Goal: Task Accomplishment & Management: Use online tool/utility

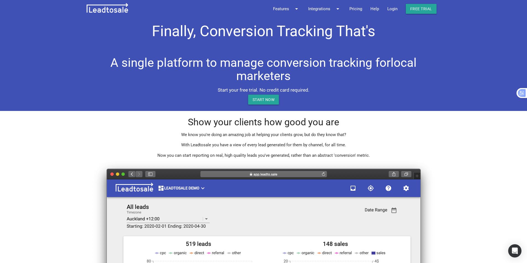
drag, startPoint x: 392, startPoint y: 9, endPoint x: 415, endPoint y: 69, distance: 64.1
click at [392, 9] on link "Login" at bounding box center [392, 9] width 19 height 18
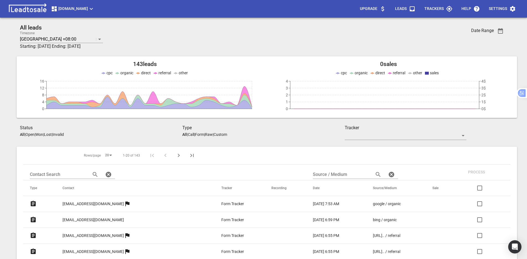
click at [95, 11] on span "Emilymaybridal.com" at bounding box center [73, 9] width 44 height 7
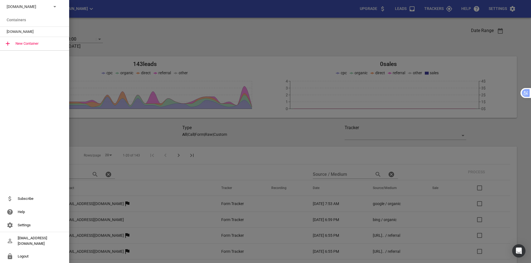
click at [51, 11] on div "Emilymaybridal.com" at bounding box center [34, 6] width 69 height 13
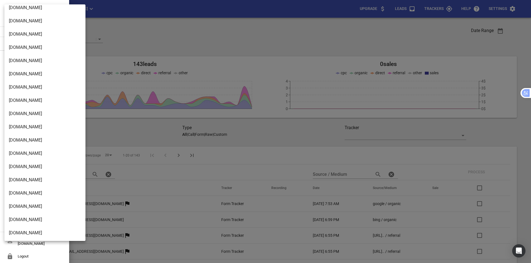
scroll to position [444, 0]
click at [452, 32] on div at bounding box center [265, 131] width 531 height 263
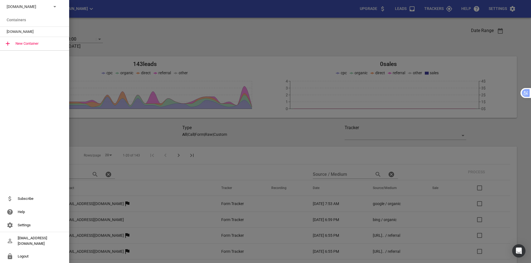
click at [511, 10] on div at bounding box center [265, 131] width 531 height 263
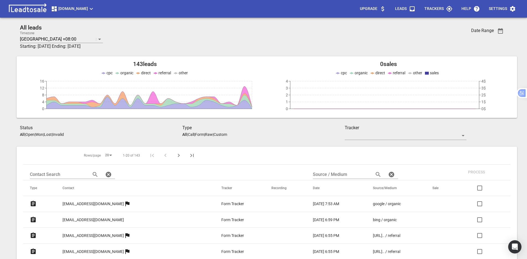
click at [507, 9] on span "Settings" at bounding box center [501, 8] width 27 height 13
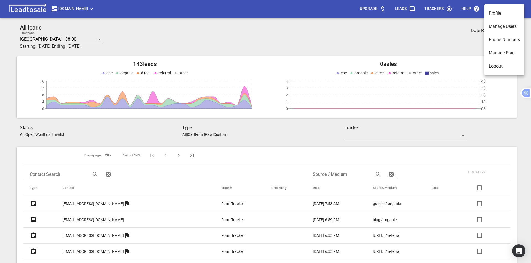
drag, startPoint x: 500, startPoint y: 16, endPoint x: 501, endPoint y: 10, distance: 5.8
click at [501, 10] on li "Profile" at bounding box center [504, 13] width 40 height 13
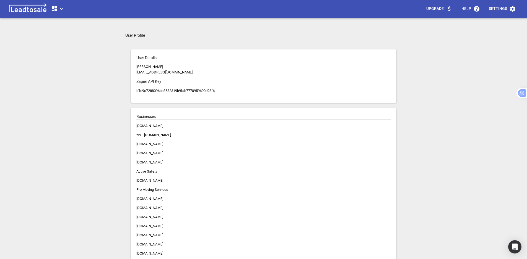
click at [287, 40] on div "User Profile User Details Nick Berns nick@bluelightweb.co.nz Zapier API Key b'f…" at bounding box center [263, 162] width 276 height 259
click at [60, 9] on icon "button" at bounding box center [61, 9] width 7 height 7
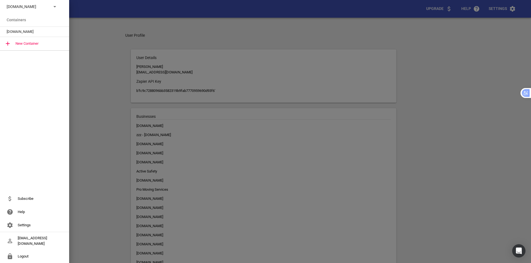
click at [33, 6] on p "Emilymaybridal.com" at bounding box center [27, 7] width 40 height 6
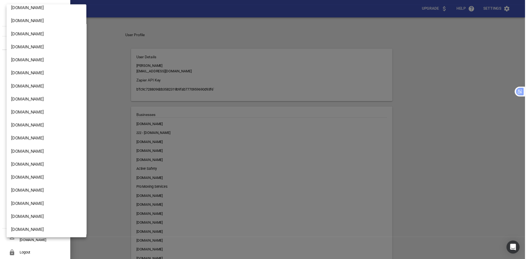
scroll to position [935, 0]
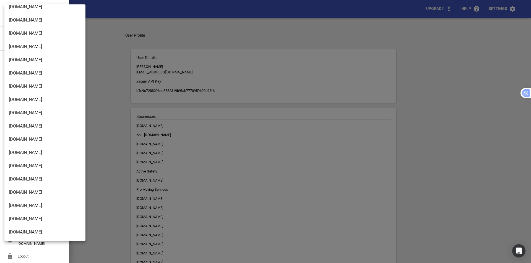
click at [34, 228] on li "Streamline.kiwi" at bounding box center [46, 232] width 85 height 13
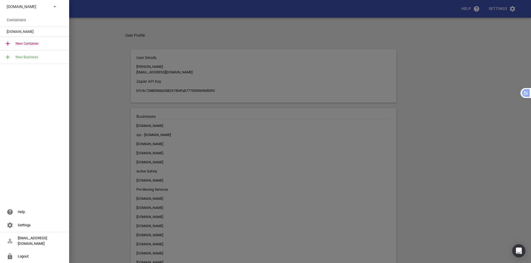
click at [33, 58] on div "New Business" at bounding box center [34, 57] width 69 height 13
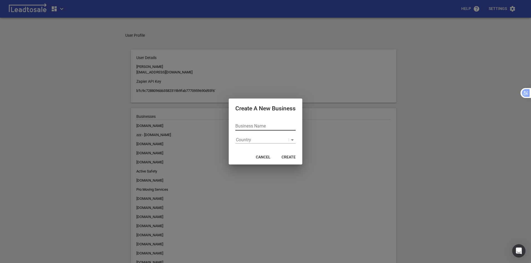
click at [251, 125] on input "Business Name" at bounding box center [265, 126] width 60 height 9
paste input "digger-hire.co.nz"
click at [235, 126] on div "Business Name digger-hire.co.nz Country" at bounding box center [266, 133] width 74 height 33
type input "[DOMAIN_NAME]"
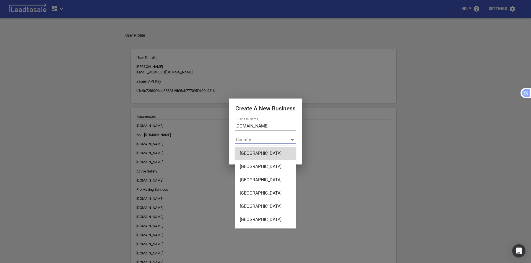
click at [251, 141] on div "Country" at bounding box center [261, 139] width 53 height 7
type input "new"
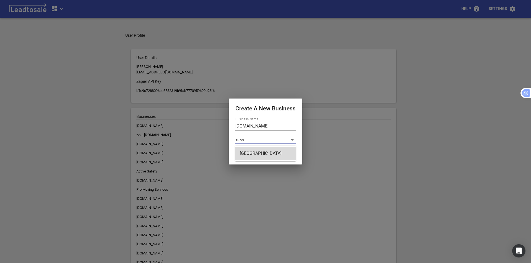
click at [263, 154] on div "[GEOGRAPHIC_DATA]" at bounding box center [265, 153] width 60 height 13
click at [287, 158] on span "Create" at bounding box center [288, 158] width 14 height 6
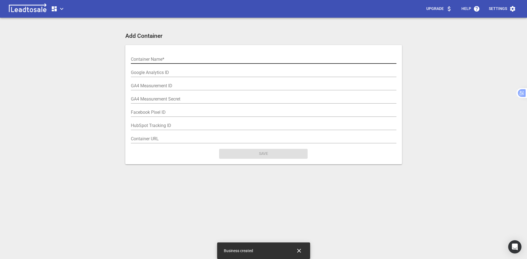
click at [180, 62] on input "text" at bounding box center [263, 59] width 265 height 9
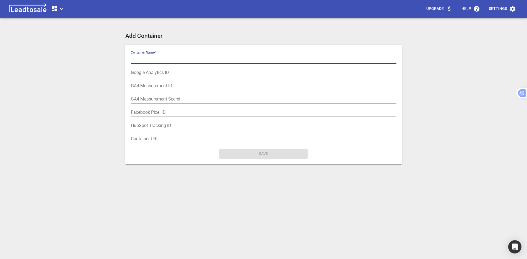
paste input "digger-hire.co.nz"
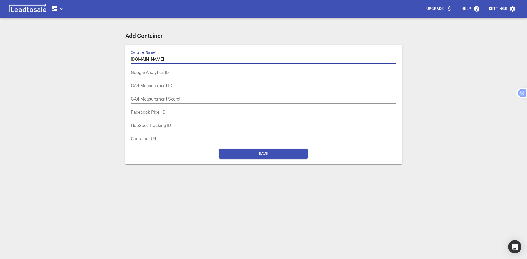
drag, startPoint x: 133, startPoint y: 59, endPoint x: 126, endPoint y: 59, distance: 6.4
click at [126, 59] on div "Container Name  * digger-hire.co.nz Google Analytics ID GA4 Measurement ID GA4 …" at bounding box center [263, 104] width 276 height 119
type input "[DOMAIN_NAME]"
click at [165, 137] on input "text" at bounding box center [263, 139] width 265 height 9
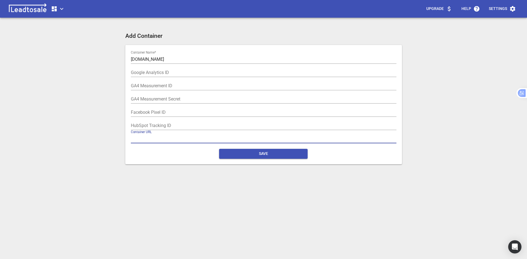
click at [185, 136] on input "text" at bounding box center [263, 139] width 265 height 9
click at [184, 140] on input "text" at bounding box center [263, 139] width 265 height 9
paste input "[URL][DOMAIN_NAME]"
type input "[URL][DOMAIN_NAME]"
click at [263, 155] on span "Save" at bounding box center [263, 154] width 80 height 6
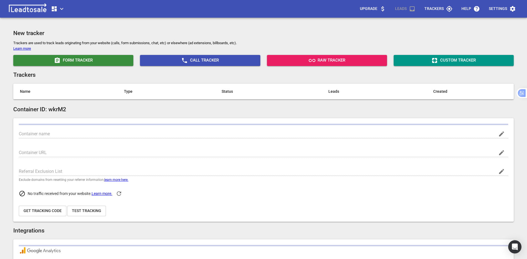
type input "[DOMAIN_NAME]"
type input "[URL][DOMAIN_NAME]"
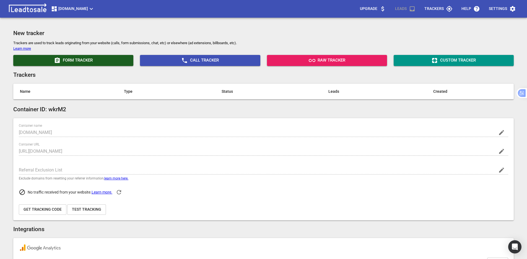
click at [83, 60] on span "Form Tracker" at bounding box center [73, 60] width 116 height 7
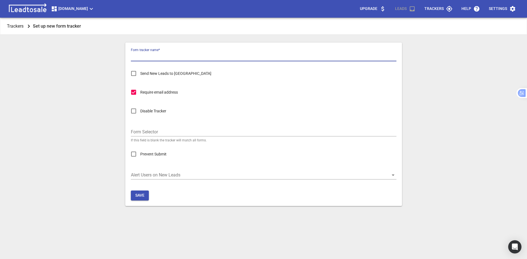
click at [178, 55] on input "Form tracker name  *" at bounding box center [263, 57] width 265 height 9
type input "Form Tracker"
click at [140, 196] on span "Save" at bounding box center [139, 196] width 9 height 6
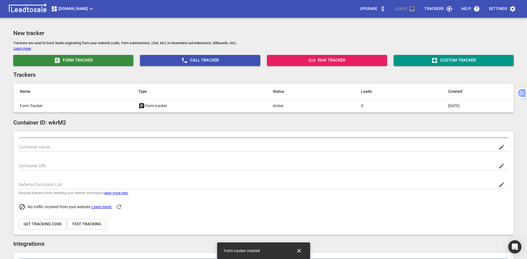
type input "[DOMAIN_NAME]"
type input "[URL][DOMAIN_NAME]"
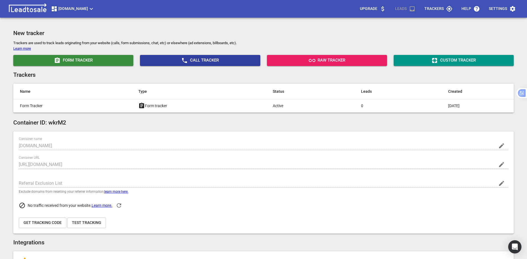
click at [214, 62] on span "Call Tracker" at bounding box center [200, 60] width 116 height 7
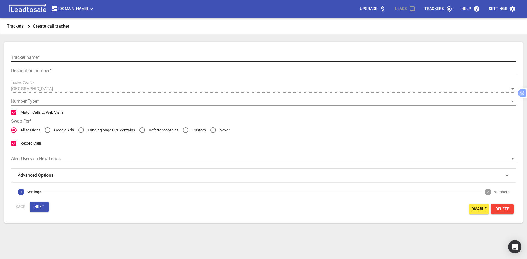
click at [69, 55] on input "text" at bounding box center [263, 57] width 504 height 9
paste input "Google Ads Call"
type input "Google Ads Call"
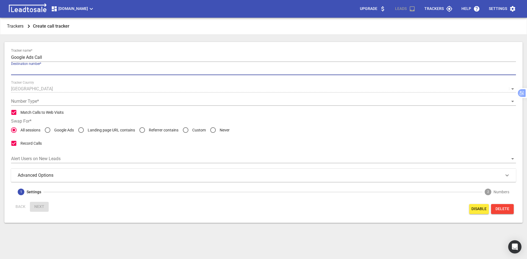
click at [45, 70] on input "text" at bounding box center [263, 70] width 504 height 9
paste input "[PHONE_NUMBER]"
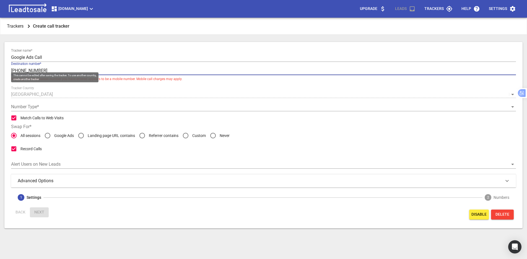
type input "[PHONE_NUMBER]"
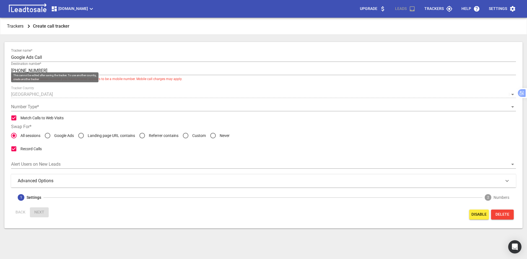
click at [39, 97] on div "Tracker Country New Zealand" at bounding box center [263, 92] width 504 height 12
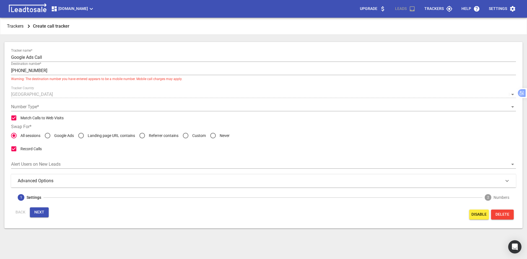
click at [122, 83] on fieldset "Tracker name  * Google Ads Call Destination number  * +64225027318 Warning: The…" at bounding box center [263, 118] width 504 height 139
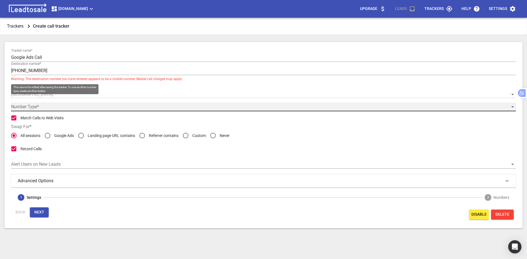
click at [35, 107] on div "​" at bounding box center [263, 107] width 504 height 9
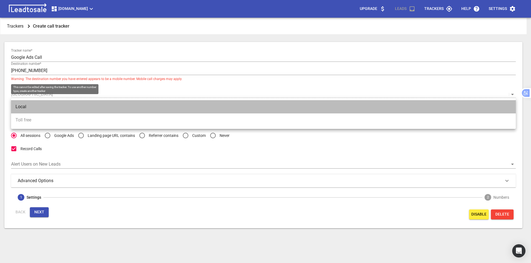
click at [26, 107] on li "Local" at bounding box center [263, 106] width 504 height 13
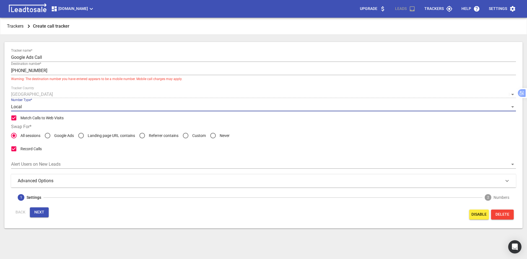
click at [49, 136] on input "Google Ads" at bounding box center [47, 135] width 13 height 13
radio input "true"
radio input "false"
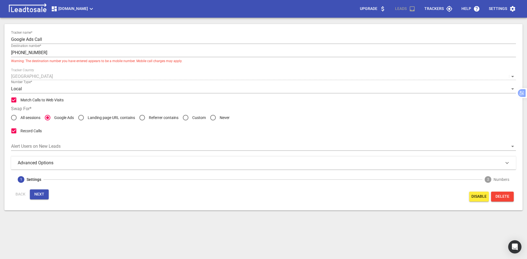
drag, startPoint x: 28, startPoint y: 164, endPoint x: 39, endPoint y: 160, distance: 11.9
click at [28, 164] on h3 "Advanced Options" at bounding box center [40, 163] width 45 height 7
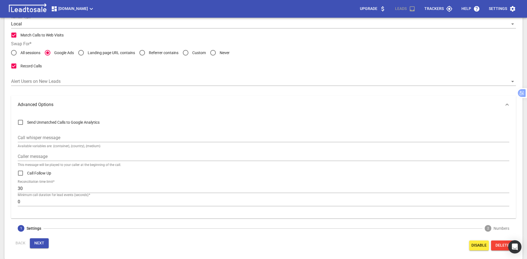
scroll to position [84, 0]
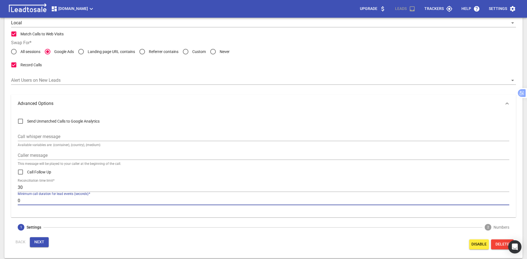
click at [16, 201] on div "Send Unmatched Calls to Google Analytics Call whisper message Available variabl…" at bounding box center [263, 164] width 504 height 105
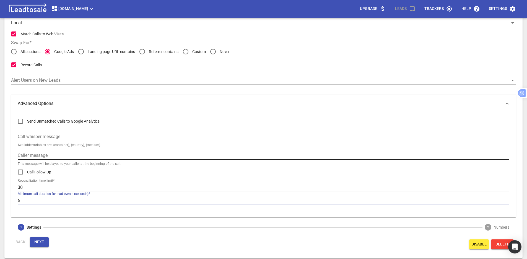
type input "5"
click at [49, 155] on input "text" at bounding box center [263, 155] width 491 height 9
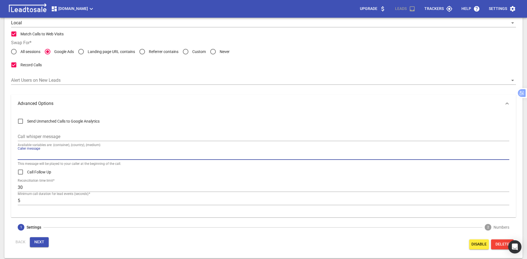
paste input "Call from Google Ads"
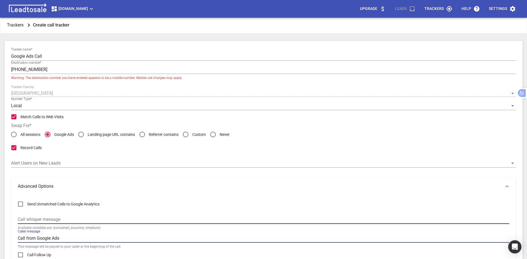
scroll to position [85, 0]
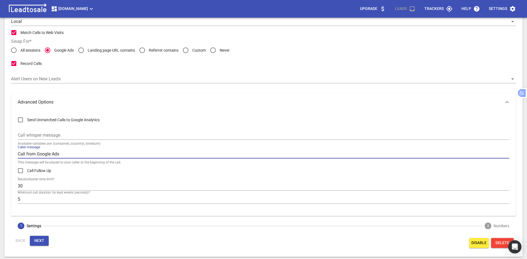
type input "Call from Google Ads"
click at [39, 240] on span "Next" at bounding box center [39, 241] width 10 height 6
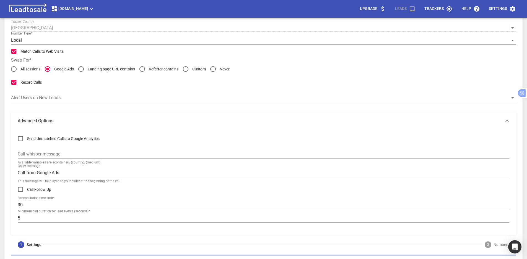
scroll to position [30, 0]
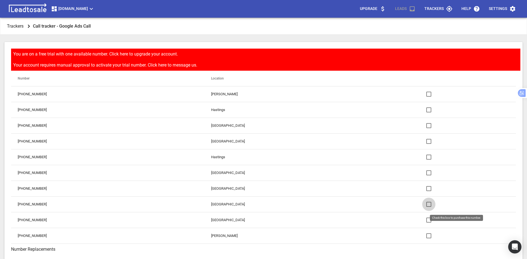
click at [422, 205] on input "checkbox" at bounding box center [428, 204] width 13 height 13
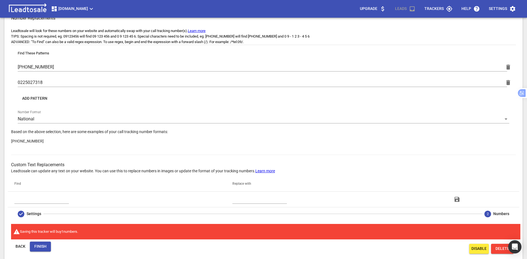
scroll to position [237, 0]
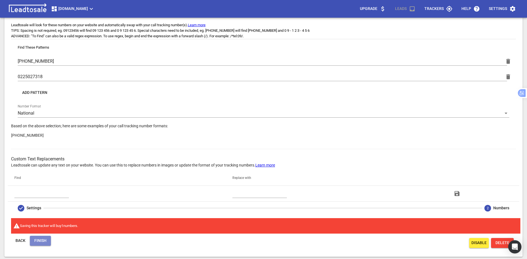
click at [39, 241] on span "Finish" at bounding box center [40, 241] width 12 height 6
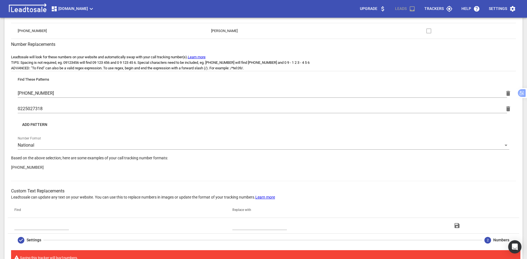
scroll to position [154, 0]
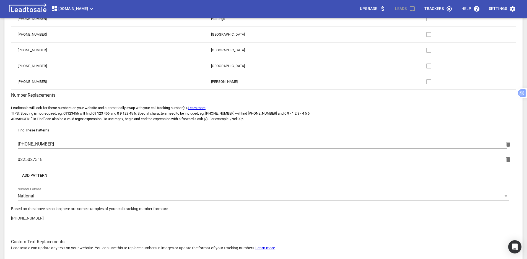
click at [42, 175] on span "Add Pattern" at bounding box center [34, 176] width 25 height 6
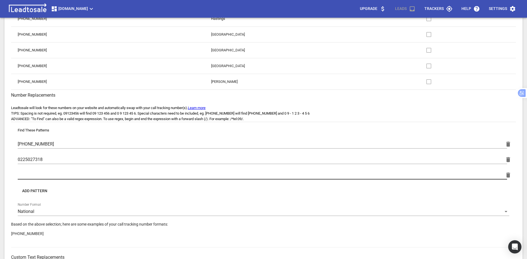
click at [41, 176] on input "text" at bounding box center [262, 175] width 489 height 9
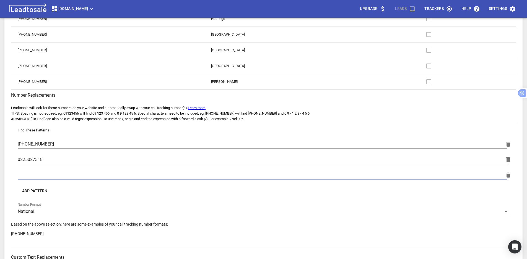
paste input "022 502 7318"
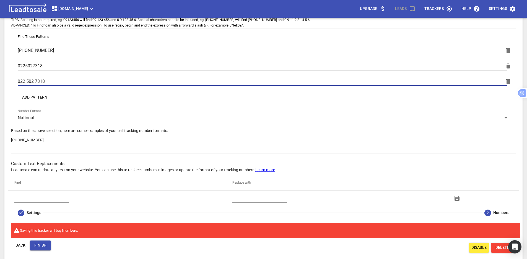
scroll to position [253, 0]
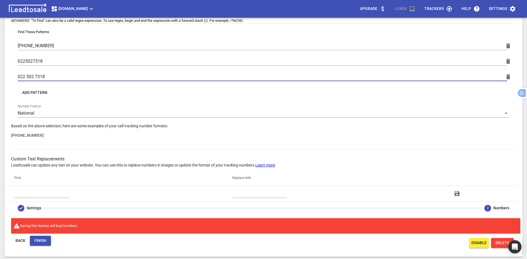
type input "022 502 7318"
click at [41, 241] on span "Finish" at bounding box center [40, 241] width 12 height 6
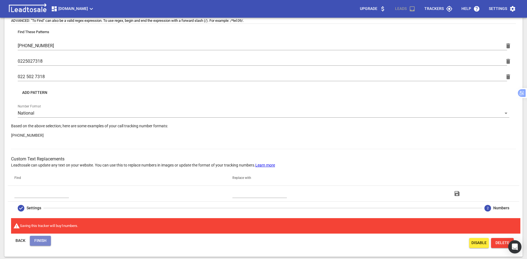
click at [44, 241] on span "Finish" at bounding box center [40, 241] width 12 height 6
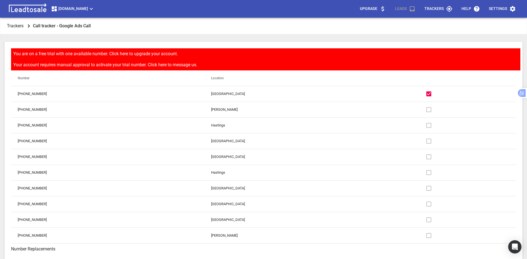
scroll to position [0, 0]
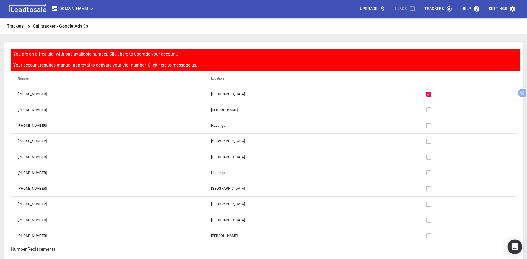
click at [508, 245] on div "Open Intercom Messenger" at bounding box center [514, 247] width 15 height 15
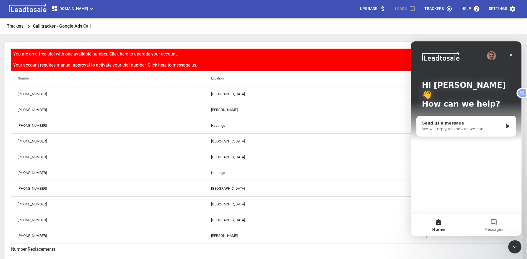
click at [458, 126] on div "We will reply as soon as we can" at bounding box center [462, 129] width 81 height 6
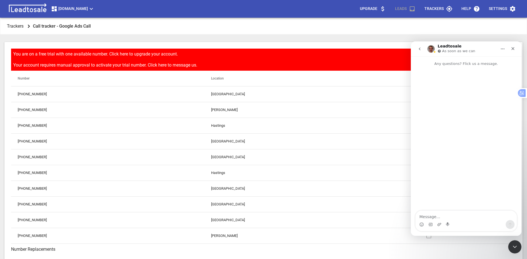
click at [447, 219] on textarea "Message…" at bounding box center [465, 215] width 101 height 9
type textarea "Hi [PERSON_NAME], please activate call tracker for digger-hire.co.n Thank you"
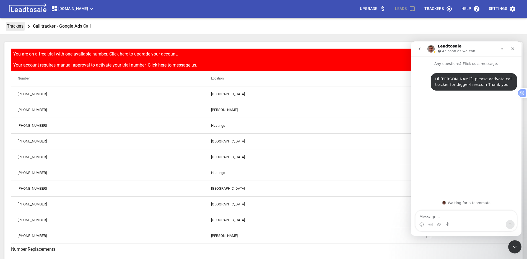
click at [14, 26] on p "Trackers" at bounding box center [15, 26] width 17 height 6
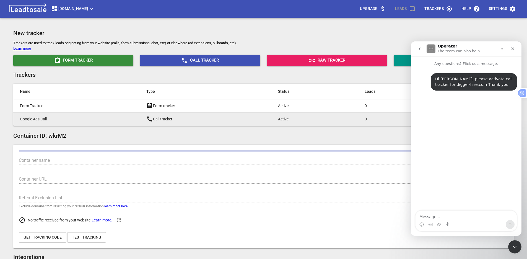
type input "[DOMAIN_NAME]"
type input "[URL][DOMAIN_NAME]"
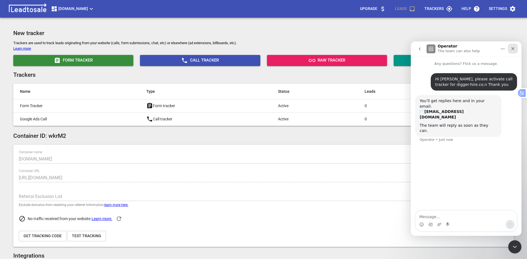
click at [517, 50] on div "Close" at bounding box center [512, 49] width 10 height 10
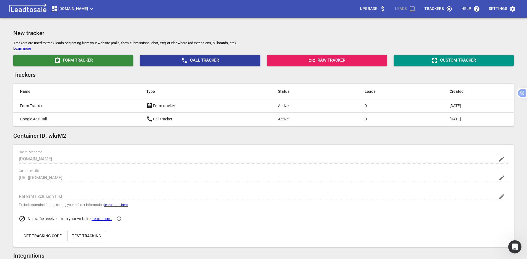
click at [208, 61] on span "Call Tracker" at bounding box center [200, 60] width 116 height 7
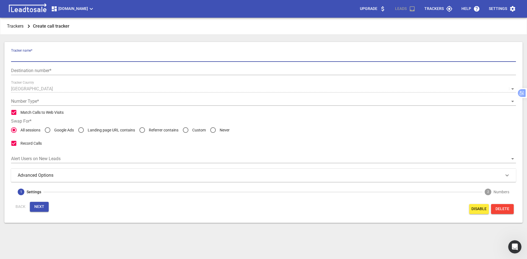
click at [75, 58] on input "text" at bounding box center [263, 57] width 504 height 9
paste input "Google Ads Call Extn"
type input "Google Ads Call Extn"
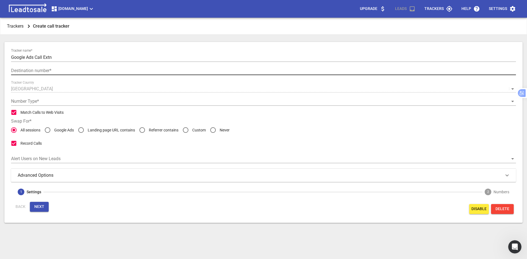
click at [36, 71] on input "text" at bounding box center [263, 70] width 504 height 9
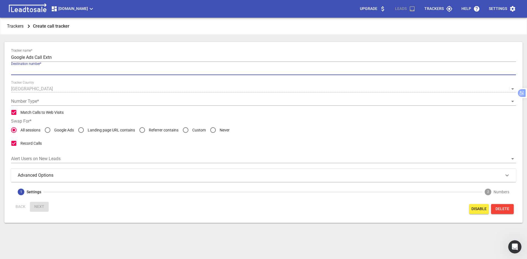
paste input "[PHONE_NUMBER]"
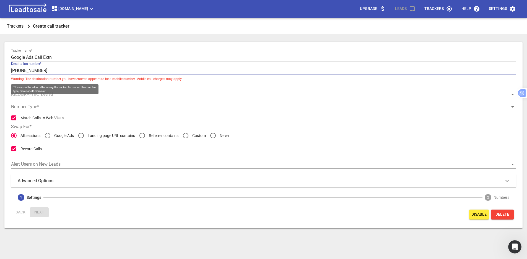
type input "[PHONE_NUMBER]"
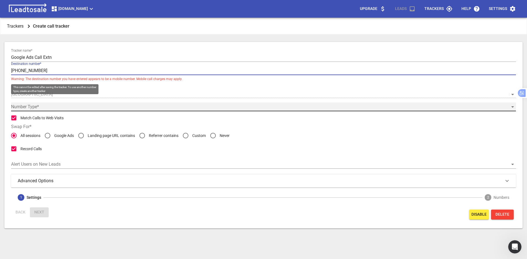
click at [28, 106] on div "​" at bounding box center [263, 107] width 504 height 9
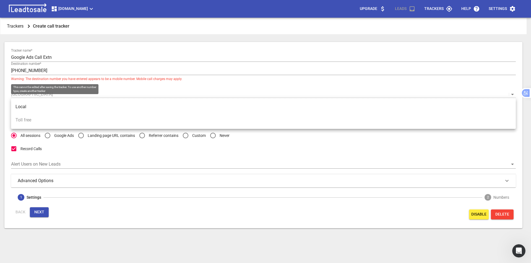
click at [29, 106] on li "Local" at bounding box center [263, 106] width 504 height 13
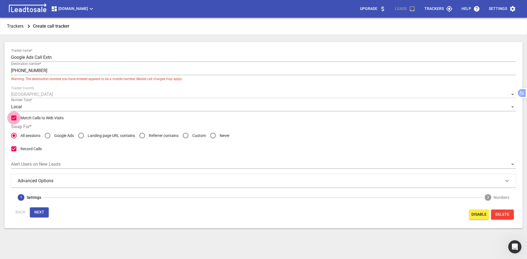
click at [17, 119] on input "Match Calls to Web Visits" at bounding box center [13, 117] width 13 height 13
checkbox input "false"
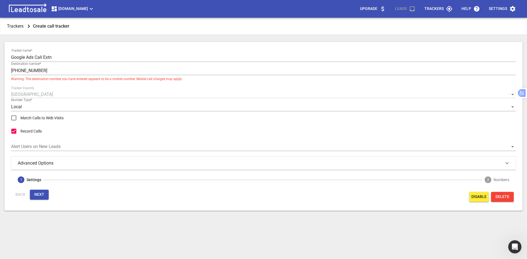
click at [37, 166] on h3 "Advanced Options" at bounding box center [40, 163] width 45 height 7
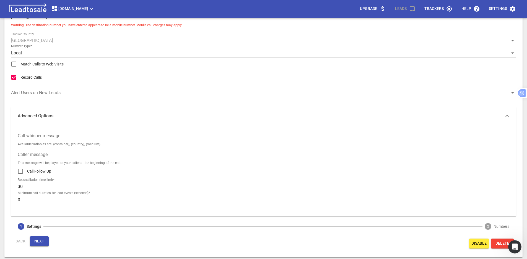
scroll to position [54, 0]
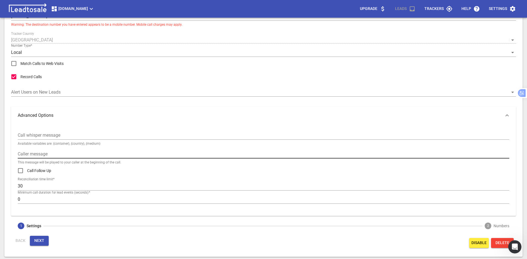
click at [46, 154] on input "text" at bounding box center [263, 154] width 491 height 9
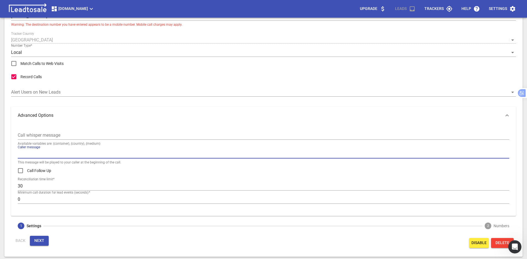
paste input "Call from Google Ads"
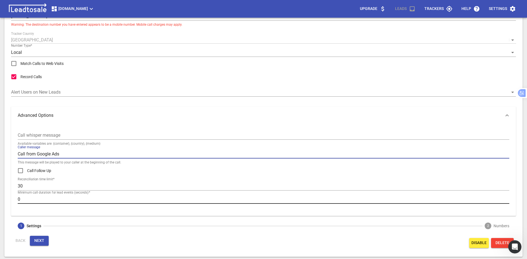
type input "Call from Google Ads"
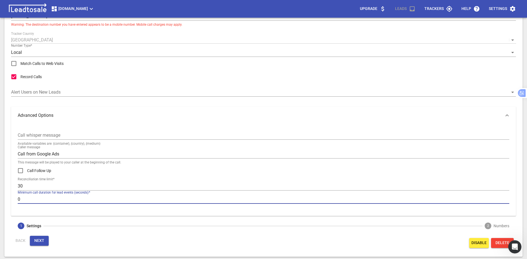
drag, startPoint x: 18, startPoint y: 201, endPoint x: 14, endPoint y: 201, distance: 3.6
click at [14, 201] on div "Call whisper message Available variables are: {container}, {country}, {medium} …" at bounding box center [263, 170] width 504 height 92
type input "5"
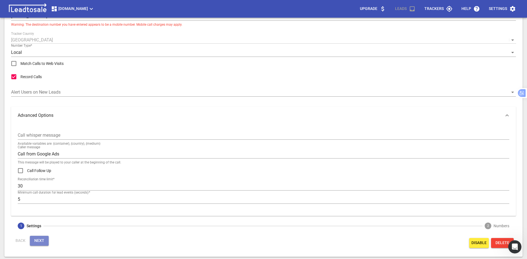
click at [35, 240] on span "Next" at bounding box center [39, 241] width 10 height 6
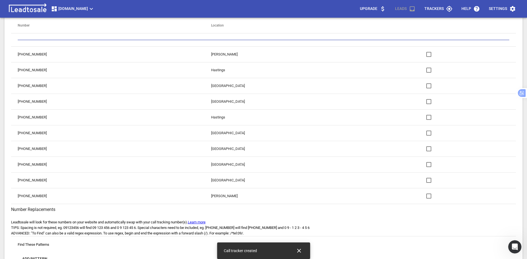
scroll to position [49, 0]
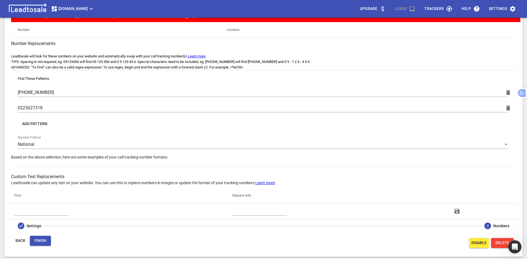
click at [40, 125] on span "Add Pattern" at bounding box center [34, 124] width 25 height 6
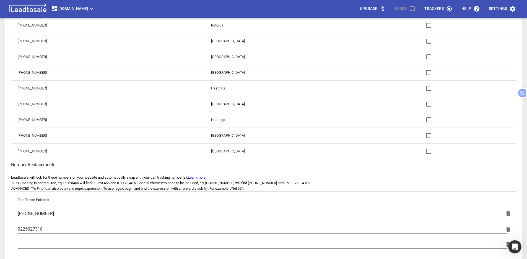
scroll to position [166, 0]
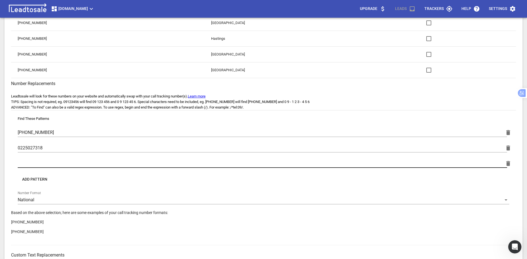
click at [35, 164] on input "text" at bounding box center [262, 163] width 489 height 9
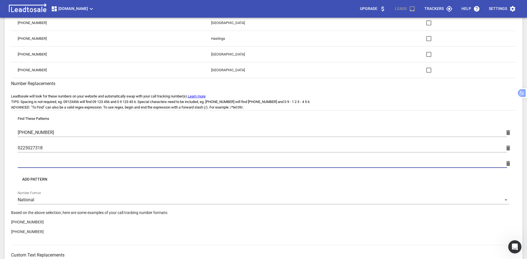
paste input "022 502 7318"
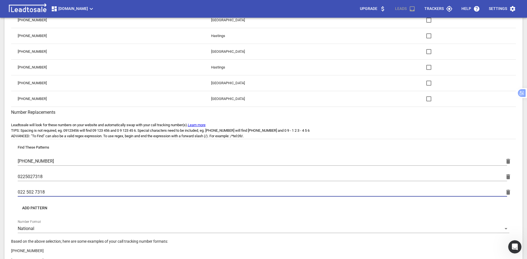
scroll to position [111, 0]
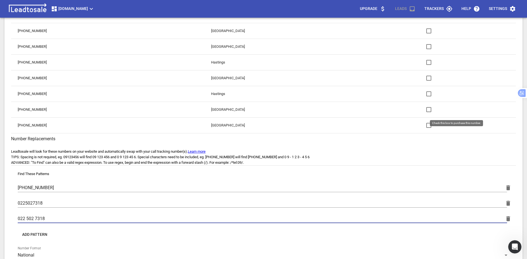
type input "022 502 7318"
click at [422, 111] on input "checkbox" at bounding box center [428, 109] width 13 height 13
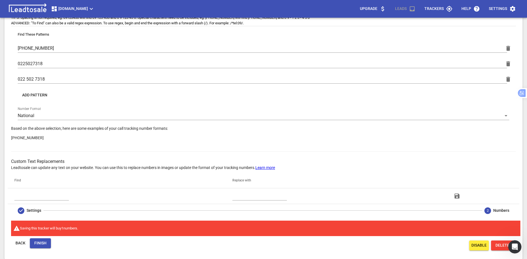
scroll to position [253, 0]
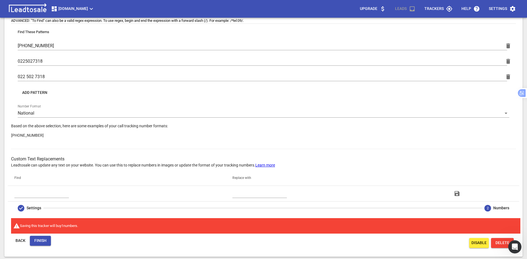
click at [38, 240] on span "Finish" at bounding box center [40, 241] width 12 height 6
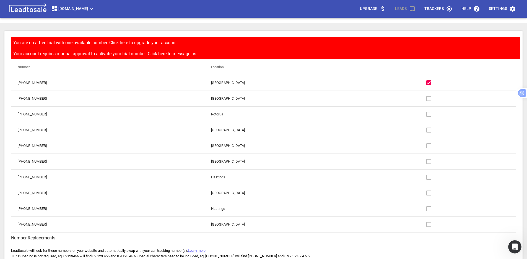
scroll to position [0, 0]
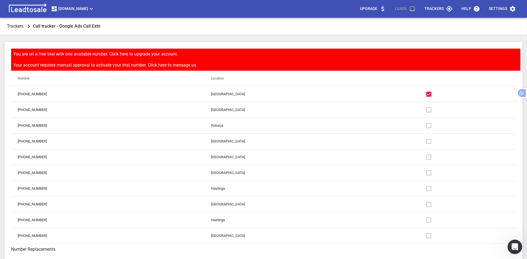
click at [508, 247] on div "Open Intercom Messenger" at bounding box center [513, 246] width 18 height 18
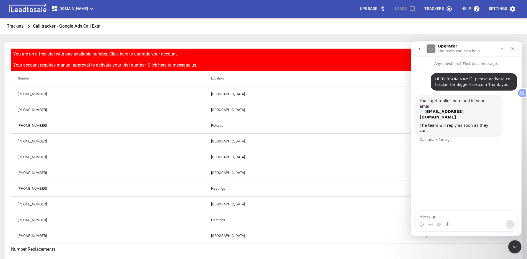
click at [451, 212] on textarea "Message…" at bounding box center [465, 215] width 101 height 9
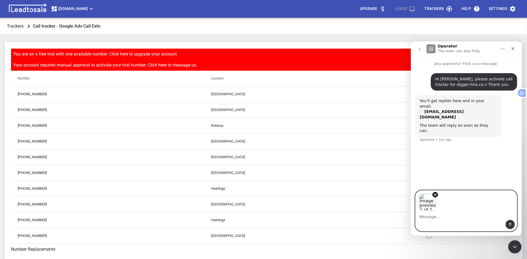
click at [510, 225] on icon "Send a message…" at bounding box center [509, 225] width 4 height 4
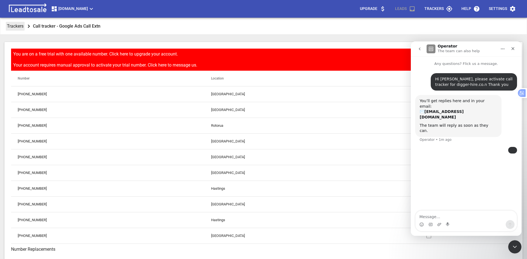
click at [12, 27] on p "Trackers" at bounding box center [15, 26] width 17 height 6
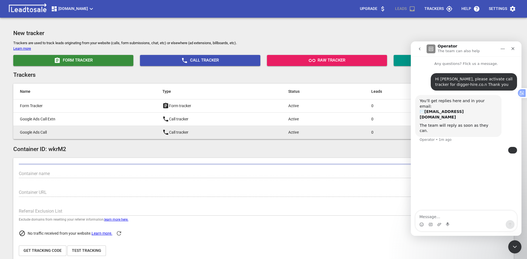
type input "[DOMAIN_NAME]"
type input "[URL][DOMAIN_NAME]"
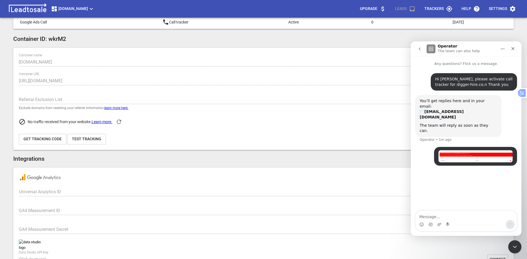
scroll to position [111, 0]
click at [45, 141] on span "Get Tracking Code" at bounding box center [42, 139] width 38 height 6
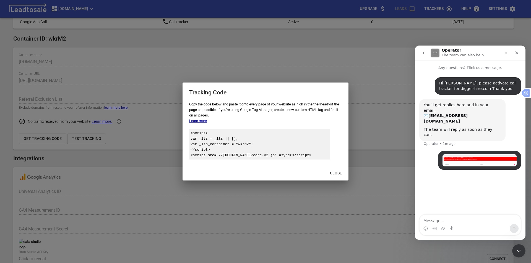
drag, startPoint x: 320, startPoint y: 156, endPoint x: 191, endPoint y: 135, distance: 131.4
click at [191, 135] on div "<script> var _lts = _lts || []; var _lts_container = " wkrM2 "; </script> <scri…" at bounding box center [259, 144] width 141 height 30
copy div "<script> var _lts = _lts || []; var _lts_container = " wkrM2 "; </script> <scri…"
click at [333, 171] on span "Close" at bounding box center [336, 174] width 12 height 6
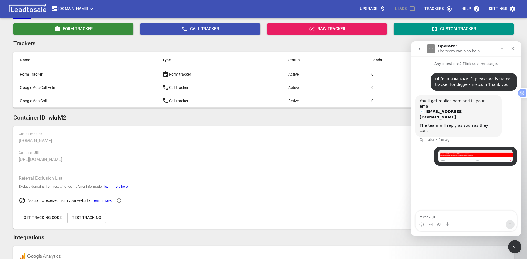
scroll to position [0, 0]
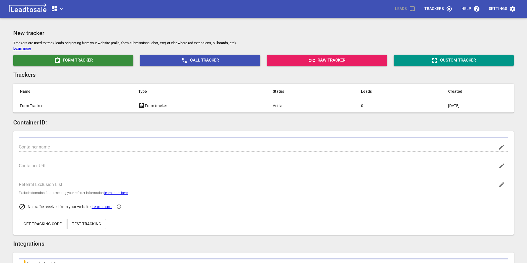
type input "Digger-hire.co.nz"
type input "[URL][DOMAIN_NAME]"
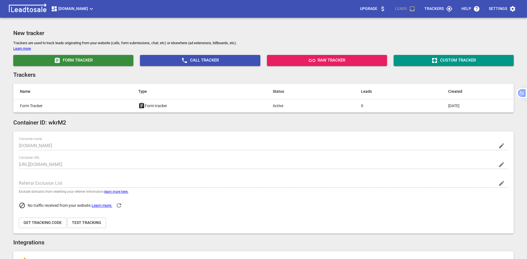
click at [88, 7] on span "[DOMAIN_NAME]" at bounding box center [73, 9] width 44 height 7
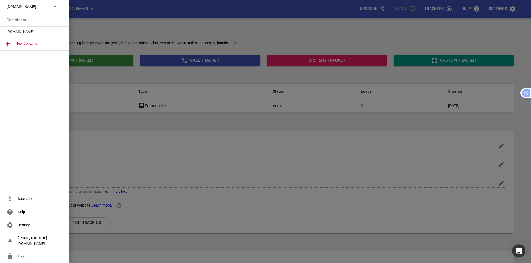
click at [40, 11] on div "[DOMAIN_NAME]" at bounding box center [34, 6] width 69 height 13
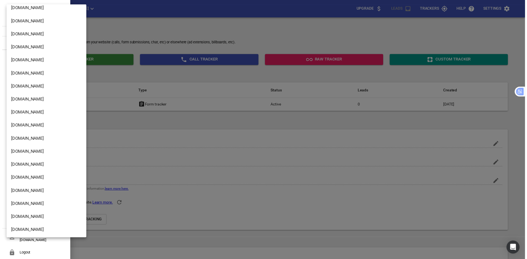
scroll to position [948, 0]
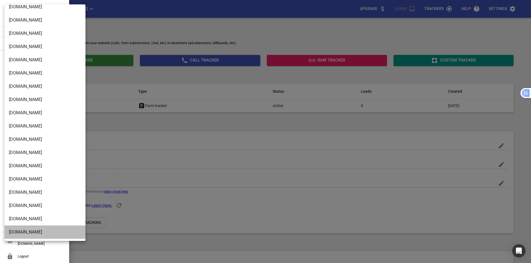
click at [41, 231] on li "Streamline.kiwi" at bounding box center [46, 232] width 85 height 13
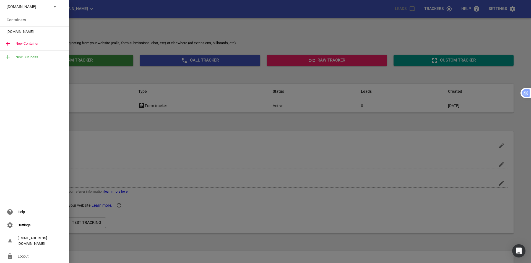
click at [34, 32] on span "Streamline.kiwi" at bounding box center [32, 32] width 51 height 6
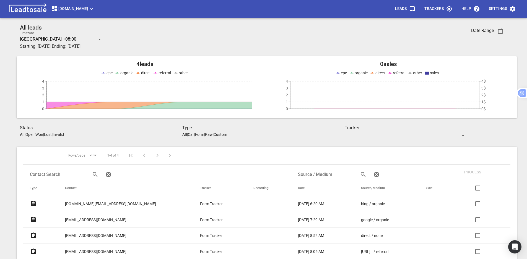
click at [432, 9] on p "Trackers" at bounding box center [433, 9] width 19 height 6
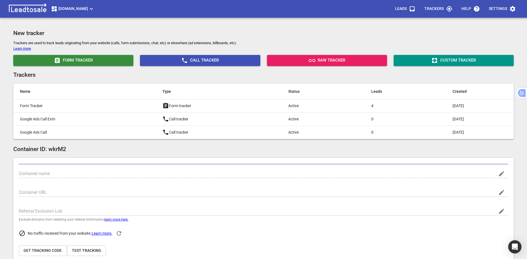
type input "[DOMAIN_NAME]"
type input "G-2E9S8RC6EW"
type input "jKAzmAX9SkeEQAyzD7GDKA"
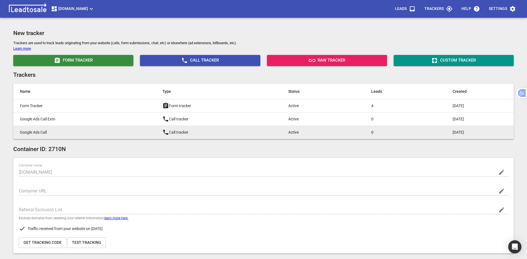
click at [86, 134] on p "Google Ads Call" at bounding box center [80, 133] width 120 height 6
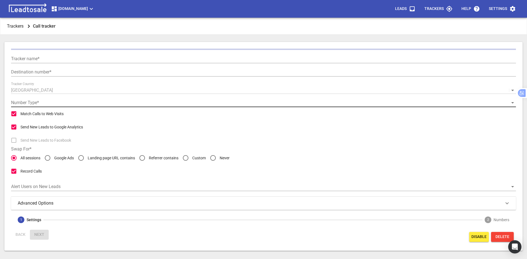
type input "Google Ads Call"
type input "+6463542221"
radio input "false"
radio input "true"
type input "Call from Google Ads"
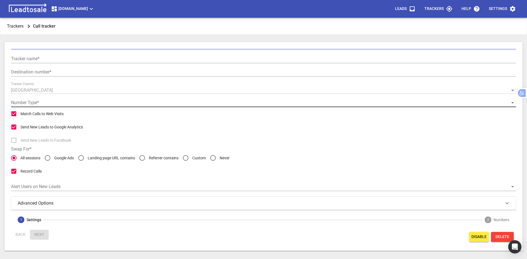
type input "5"
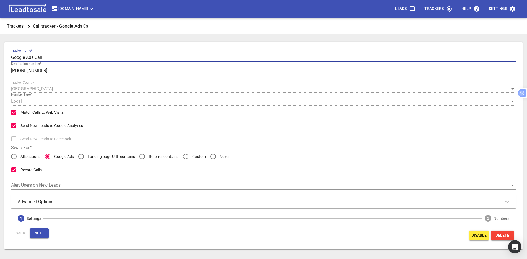
click at [80, 57] on input "Google Ads Call" at bounding box center [263, 57] width 504 height 9
click at [123, 205] on div "Advanced Options" at bounding box center [263, 202] width 491 height 7
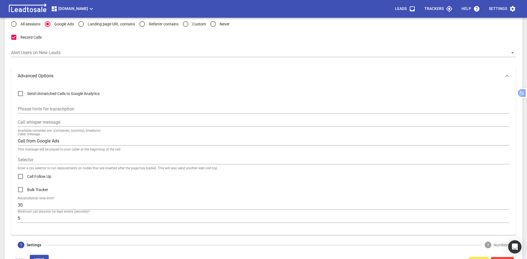
scroll to position [138, 0]
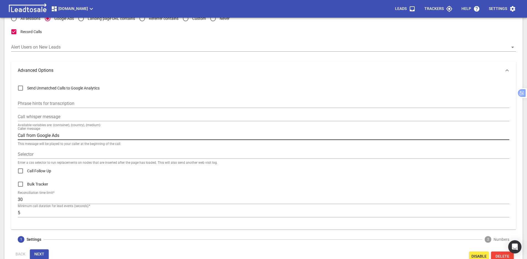
click at [104, 135] on input "Call from Google Ads" at bounding box center [263, 135] width 491 height 9
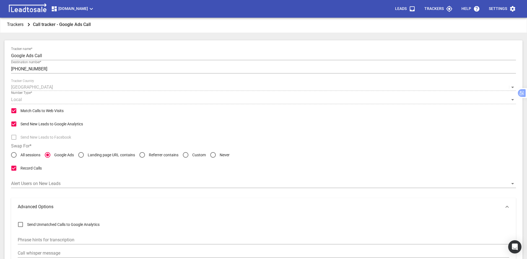
scroll to position [0, 0]
click at [19, 25] on p "Trackers" at bounding box center [15, 26] width 17 height 6
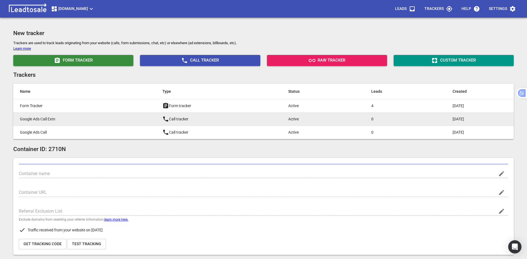
type input "Streamline.kiwi"
type input "G-2E9S8RC6EW"
type input "jKAzmAX9SkeEQAyzD7GDKA"
click at [63, 117] on p "Google Ads Call Extn" at bounding box center [80, 119] width 120 height 6
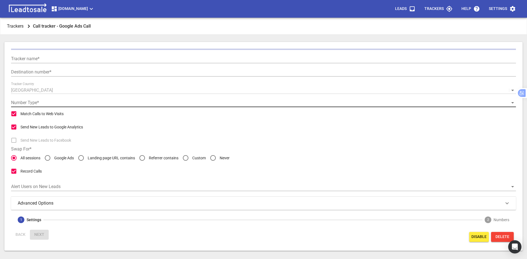
type input "Google Ads Call Extn"
type input "+6463542221"
checkbox input "false"
type input "Call from Google Ads"
type input "5"
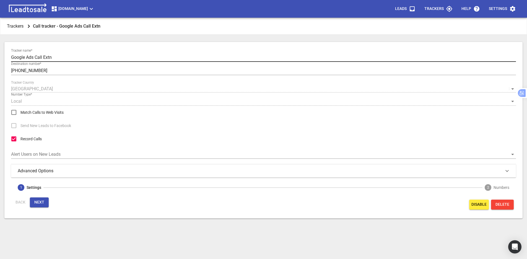
click at [62, 59] on input "Google Ads Call Extn" at bounding box center [263, 57] width 504 height 9
click at [69, 58] on input "Google Ads Call Extn" at bounding box center [263, 57] width 504 height 9
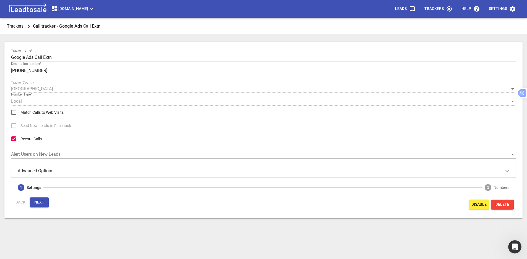
drag, startPoint x: 41, startPoint y: 174, endPoint x: 58, endPoint y: 171, distance: 16.9
click at [41, 174] on div "Advanced Options" at bounding box center [263, 170] width 504 height 13
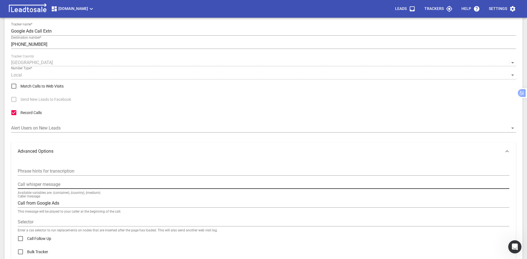
scroll to position [28, 0]
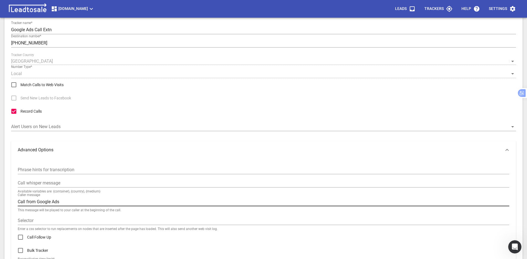
click at [69, 201] on input "Call from Google Ads" at bounding box center [263, 202] width 491 height 9
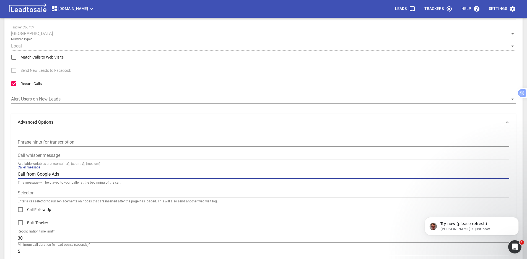
scroll to position [0, 0]
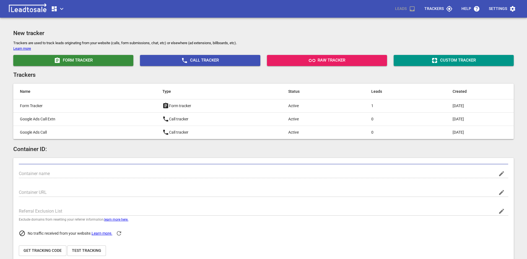
type input "[DOMAIN_NAME]"
type input "[URL][DOMAIN_NAME]"
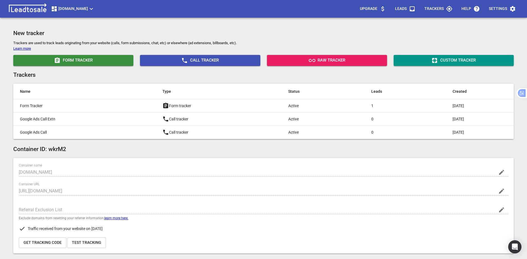
click at [511, 10] on icon "button" at bounding box center [511, 9] width 5 height 6
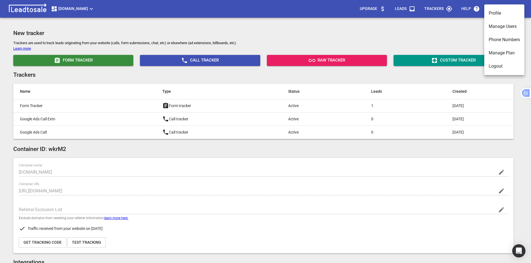
click at [502, 27] on li "Manage Users" at bounding box center [504, 26] width 40 height 13
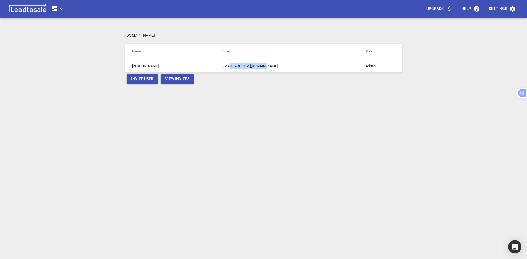
drag, startPoint x: 269, startPoint y: 65, endPoint x: 226, endPoint y: 67, distance: 42.6
click at [226, 67] on td "[EMAIL_ADDRESS][DOMAIN_NAME]" at bounding box center [287, 65] width 144 height 13
copy td "@bluelightweb.co.nz"
click at [142, 78] on span "Invite User" at bounding box center [142, 79] width 22 height 6
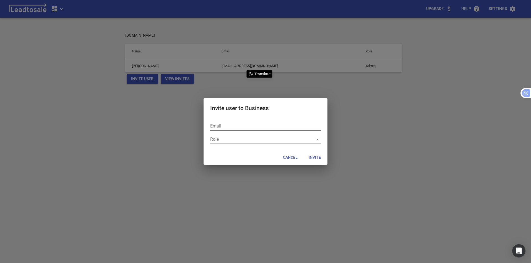
click at [224, 124] on input "text" at bounding box center [265, 126] width 111 height 9
paste input "@bluelightweb.co.nz"
type input "support@bluelightweb.co.nz"
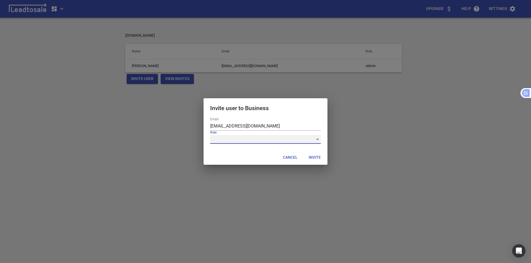
click at [229, 140] on div "​" at bounding box center [265, 139] width 111 height 9
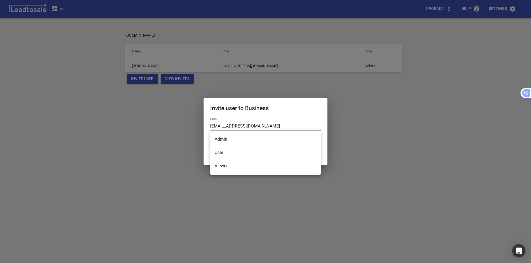
click at [240, 140] on li "Admin" at bounding box center [265, 139] width 111 height 13
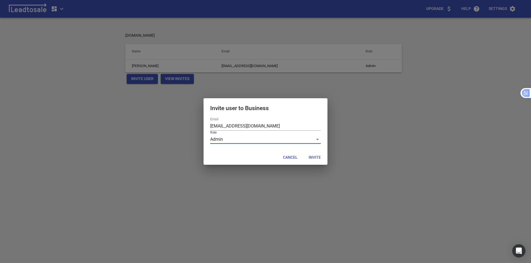
click at [315, 159] on span "Invite" at bounding box center [314, 158] width 12 height 6
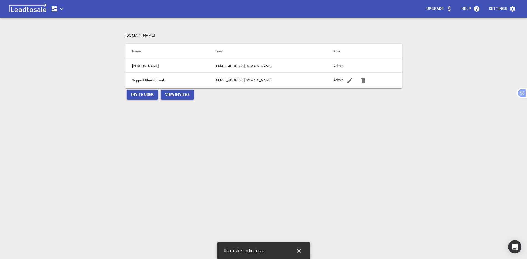
click at [151, 99] on button "Invite User" at bounding box center [142, 95] width 31 height 10
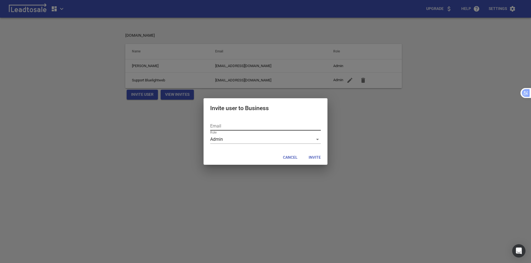
click at [232, 126] on input "text" at bounding box center [265, 126] width 111 height 9
type input "K"
paste input "@bluelightweb.co.nz"
type input "konstantin@bluelightweb.co.nz"
click at [317, 158] on span "Invite" at bounding box center [314, 158] width 12 height 6
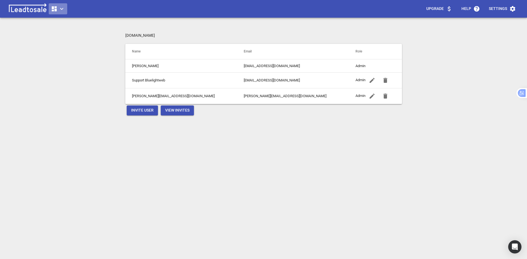
click at [65, 7] on icon "button" at bounding box center [61, 9] width 7 height 7
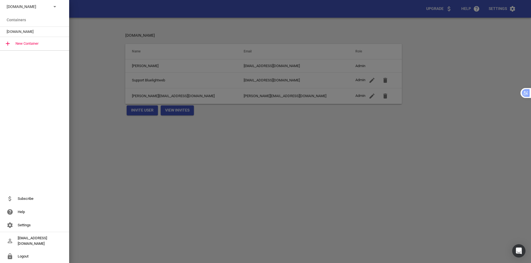
click at [34, 32] on span "[DOMAIN_NAME]" at bounding box center [32, 32] width 51 height 6
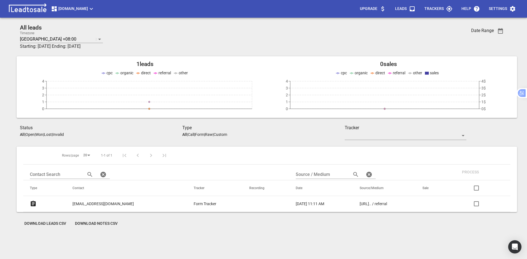
click at [402, 11] on p "Leads" at bounding box center [401, 9] width 12 height 6
click at [432, 12] on span "Trackers" at bounding box center [438, 8] width 28 height 13
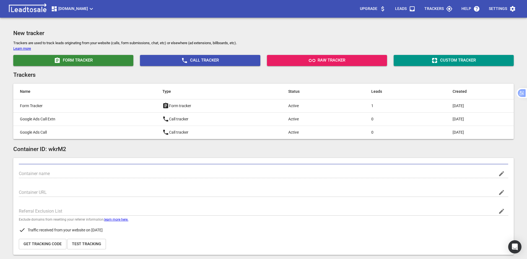
type input "[DOMAIN_NAME]"
type input "[URL][DOMAIN_NAME]"
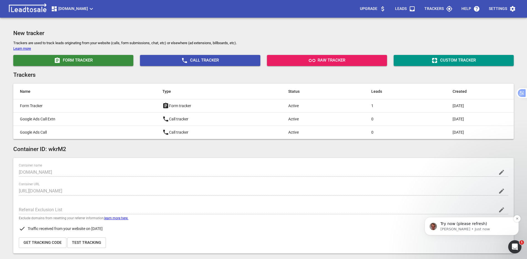
click at [463, 226] on span "Try now (please refresh)" at bounding box center [463, 224] width 47 height 4
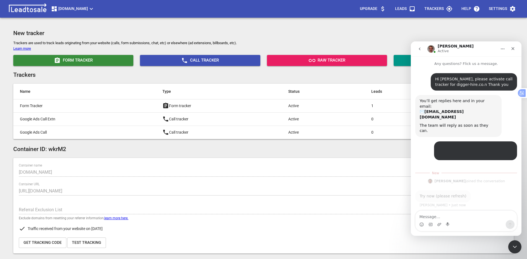
scroll to position [1, 0]
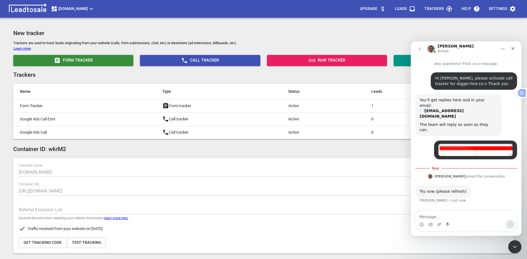
click at [442, 215] on textarea "Message…" at bounding box center [465, 215] width 101 height 9
type textarea "Thank you"
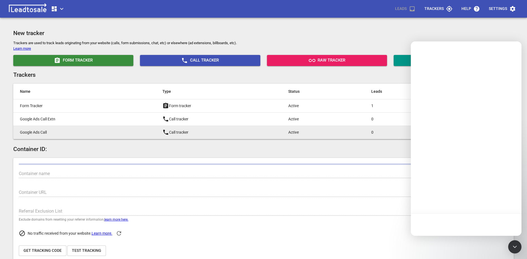
type input "[DOMAIN_NAME]"
type input "[URL][DOMAIN_NAME]"
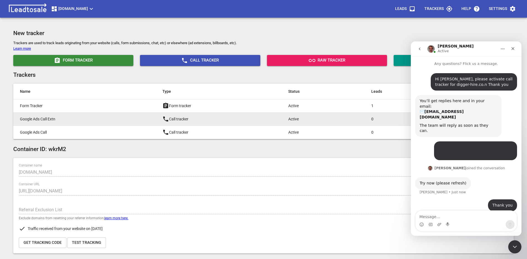
click at [118, 122] on td "Google Ads Call Extn" at bounding box center [84, 118] width 142 height 13
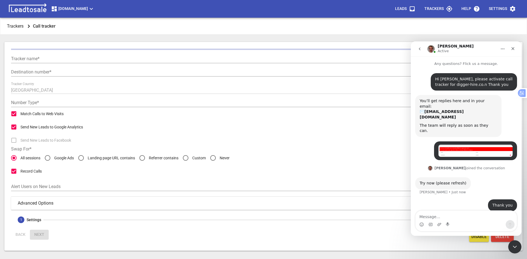
type input "Google Ads Call Extn"
type input "[PHONE_NUMBER]"
checkbox input "false"
type input "Call from Google Ads"
type input "5"
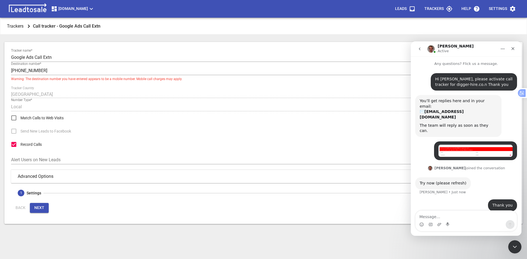
click at [44, 209] on span "Next" at bounding box center [39, 208] width 10 height 6
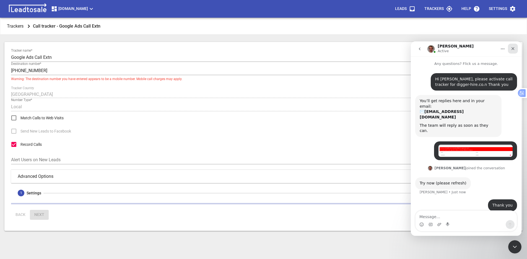
click at [514, 51] on icon "Close" at bounding box center [512, 48] width 4 height 4
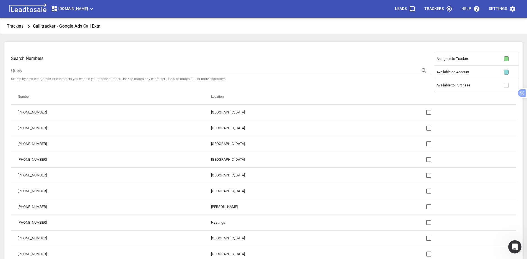
scroll to position [28, 0]
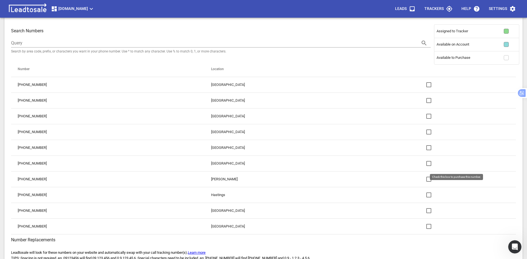
click at [422, 164] on input "checkbox" at bounding box center [428, 163] width 13 height 13
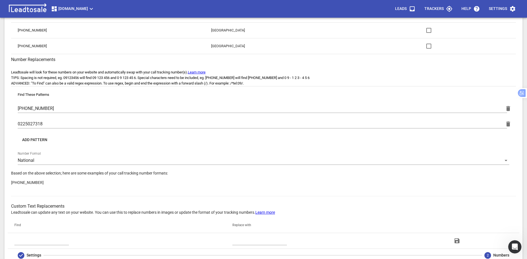
scroll to position [249, 0]
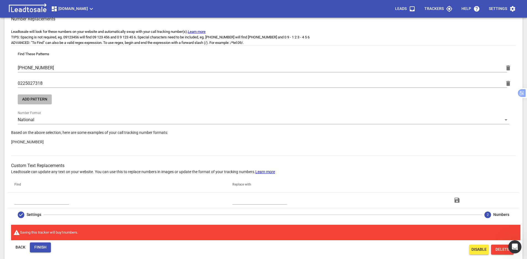
click at [43, 100] on span "Add Pattern" at bounding box center [34, 100] width 25 height 6
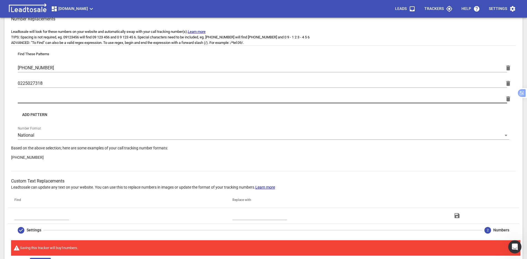
click at [30, 100] on input "text" at bounding box center [262, 99] width 489 height 9
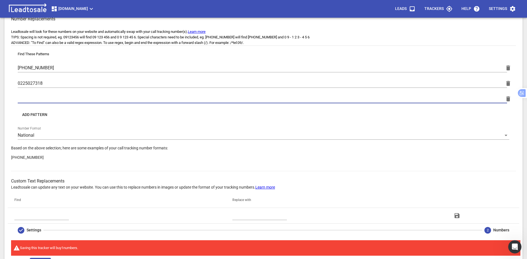
paste input "022 502 7318"
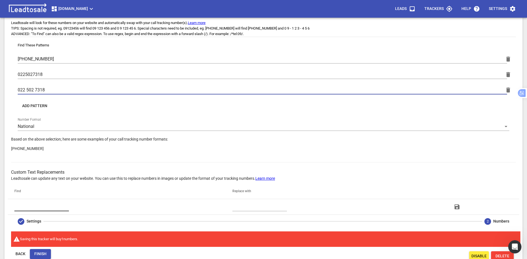
scroll to position [271, 0]
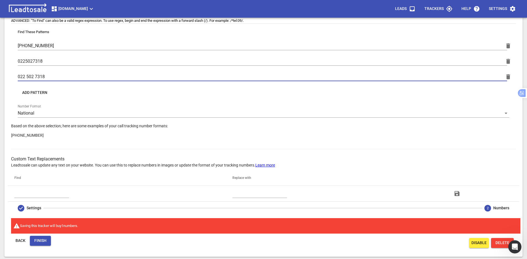
type input "022 502 7318"
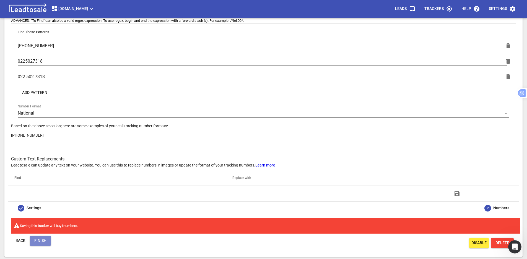
click at [40, 240] on span "Finish" at bounding box center [40, 241] width 12 height 6
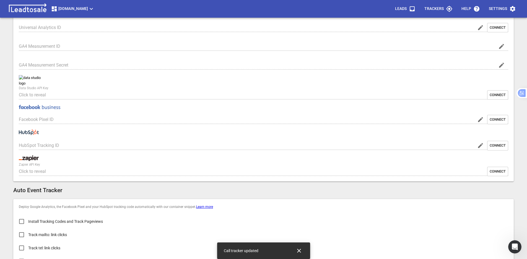
type input "[DOMAIN_NAME]"
type input "[URL][DOMAIN_NAME]"
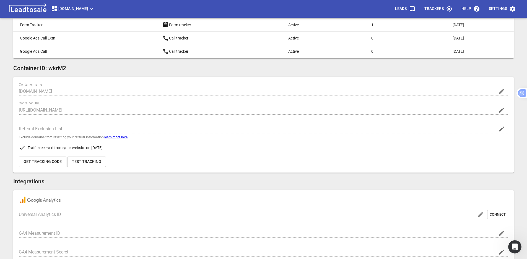
scroll to position [22, 0]
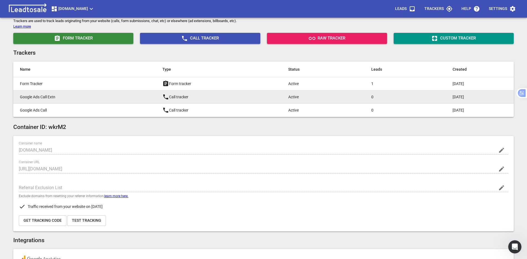
click at [92, 102] on td "Google Ads Call Extn" at bounding box center [84, 96] width 142 height 13
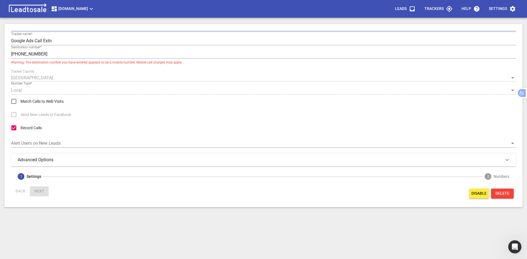
scroll to position [18, 0]
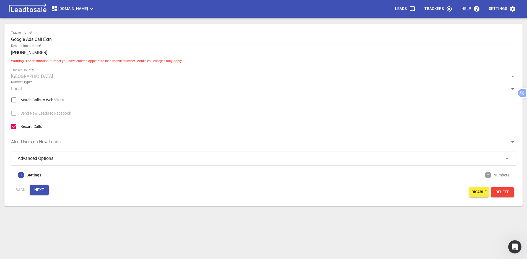
click at [36, 189] on span "Next" at bounding box center [39, 190] width 10 height 6
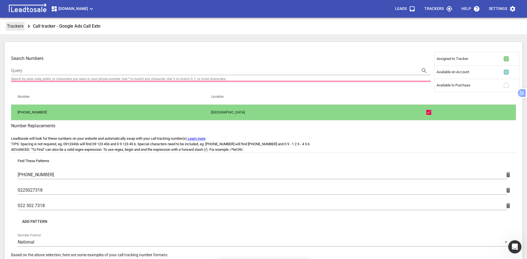
click at [15, 28] on p "Trackers" at bounding box center [15, 26] width 17 height 6
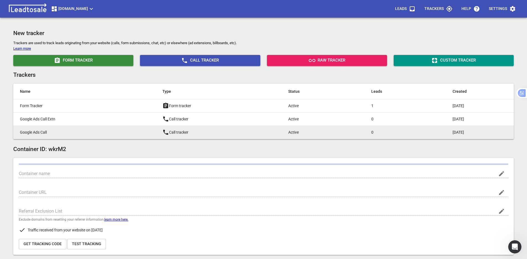
type input "[DOMAIN_NAME]"
type input "[URL][DOMAIN_NAME]"
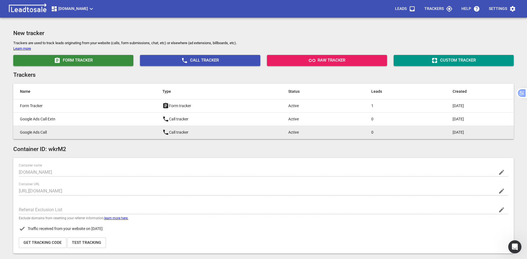
click at [63, 132] on p "Google Ads Call" at bounding box center [80, 133] width 120 height 6
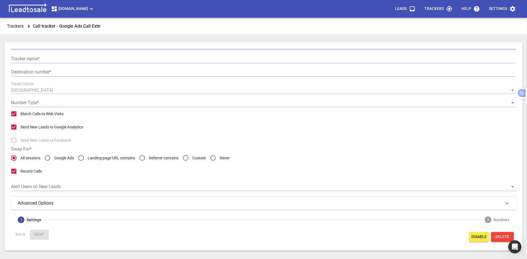
type input "Google Ads Call"
type input "[PHONE_NUMBER]"
radio input "false"
radio input "true"
type input "Call from Google Ads"
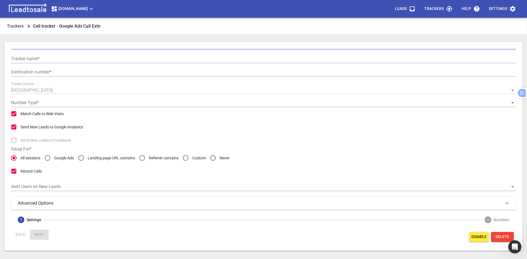
type input "5"
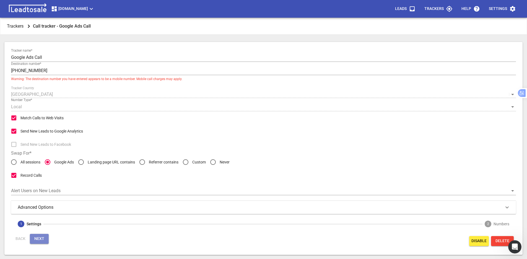
click at [43, 240] on span "Next" at bounding box center [39, 239] width 10 height 6
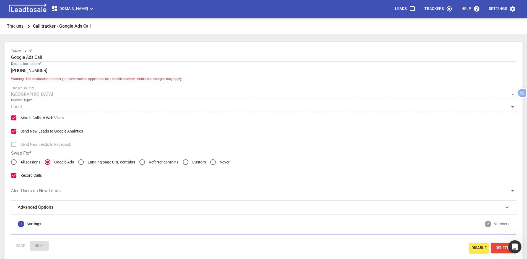
scroll to position [18, 0]
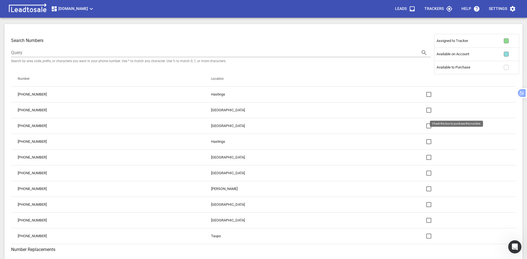
click at [422, 109] on input "checkbox" at bounding box center [428, 110] width 13 height 13
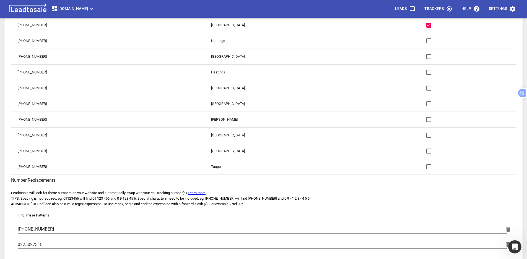
scroll to position [129, 0]
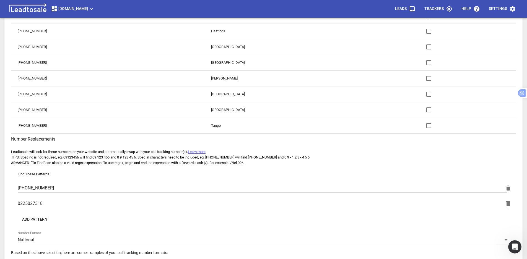
click at [40, 220] on span "Add Pattern" at bounding box center [34, 220] width 25 height 6
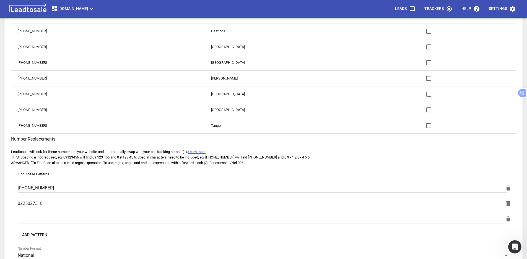
click at [43, 216] on input "text" at bounding box center [262, 219] width 489 height 9
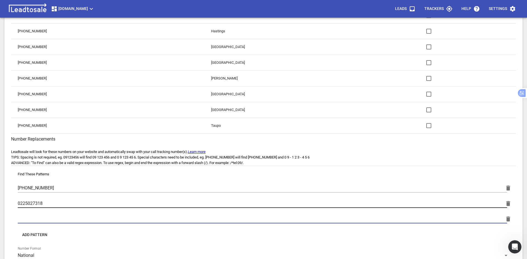
paste input "022 502 7318"
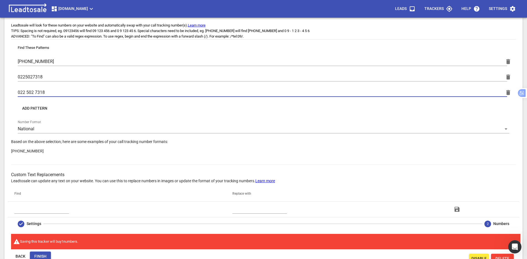
scroll to position [271, 0]
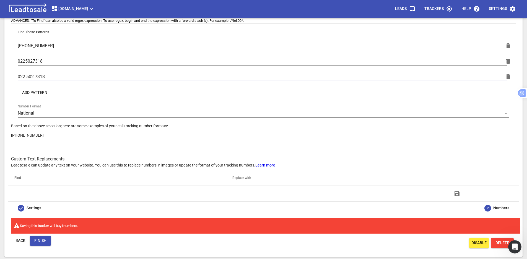
type input "022 502 7318"
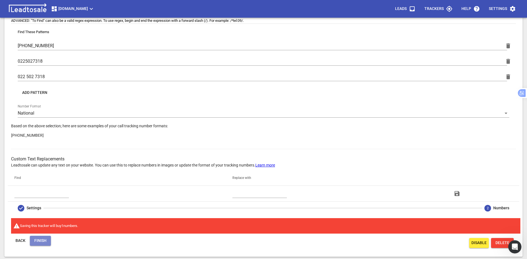
click at [38, 237] on button "Finish" at bounding box center [40, 241] width 21 height 10
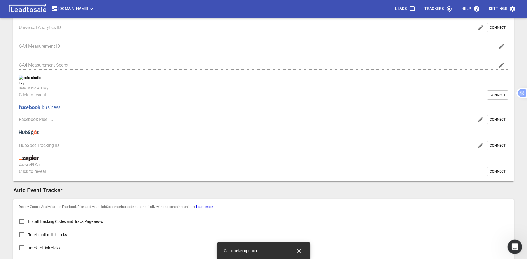
type input "[DOMAIN_NAME]"
type input "[URL][DOMAIN_NAME]"
